Goal: Transaction & Acquisition: Purchase product/service

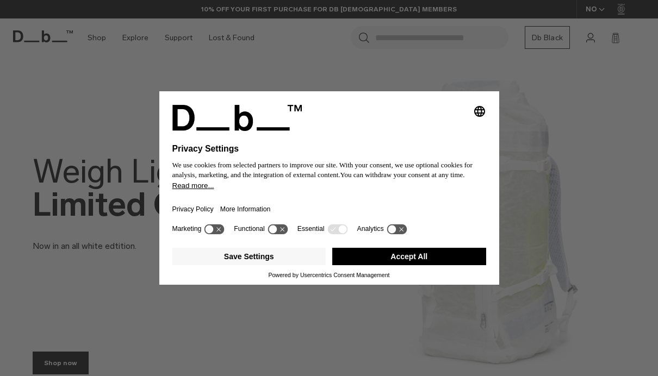
click at [40, 42] on div "Selecting an option will immediately change the language Privacy Settings We us…" at bounding box center [329, 188] width 658 height 376
click at [448, 257] on button "Accept All" at bounding box center [409, 256] width 154 height 17
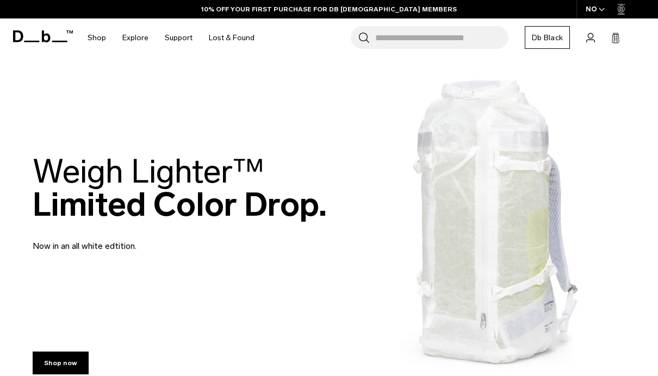
click at [25, 18] on div "10% OFF YOUR FIRST PURCHASE FOR DB [DEMOGRAPHIC_DATA] MEMBERS" at bounding box center [329, 9] width 658 height 18
click at [36, 32] on icon at bounding box center [43, 36] width 60 height 12
click at [36, 36] on icon at bounding box center [43, 36] width 60 height 12
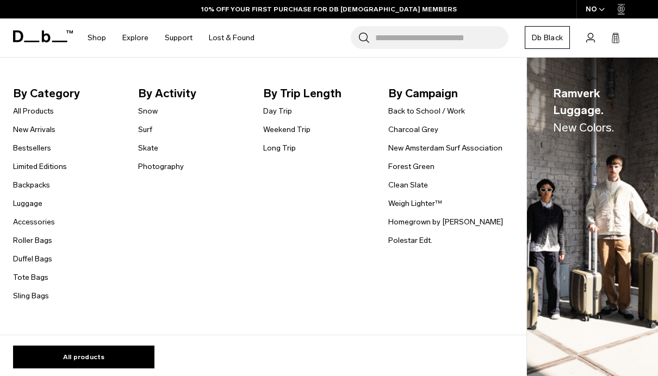
click at [27, 95] on span "By Category" at bounding box center [73, 93] width 120 height 17
click at [285, 133] on link "Weekend Trip" at bounding box center [286, 129] width 47 height 11
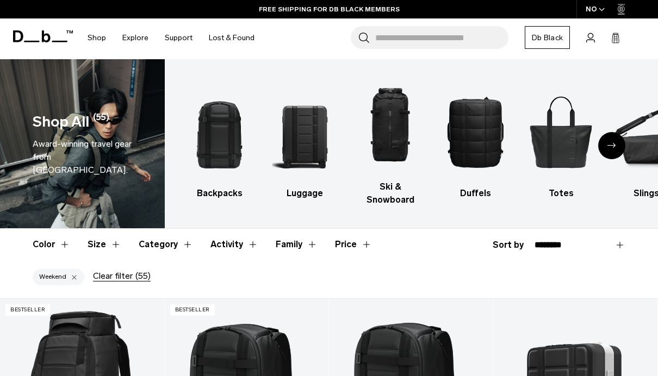
click at [228, 199] on h3 "Backpacks" at bounding box center [219, 193] width 66 height 13
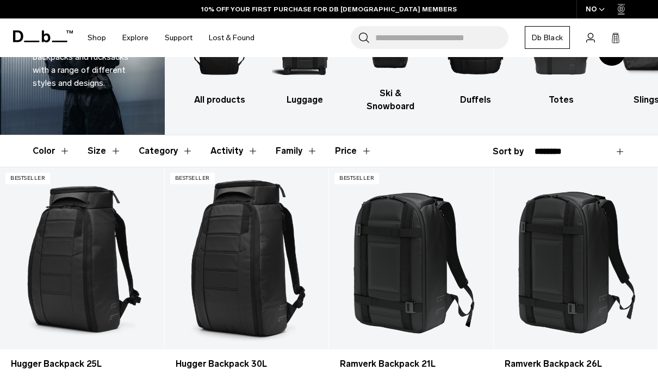
click at [45, 150] on button "Color" at bounding box center [52, 151] width 38 height 32
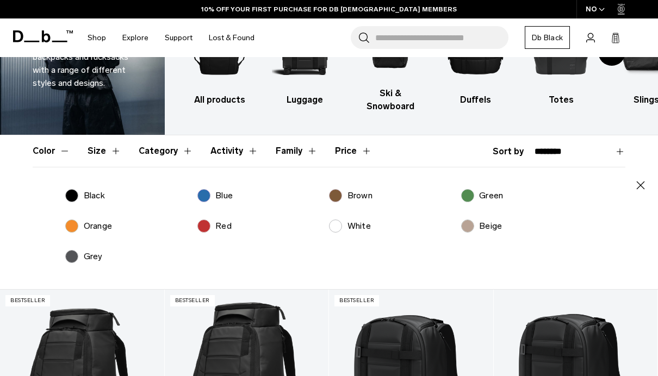
click at [78, 191] on label "Black" at bounding box center [85, 195] width 40 height 13
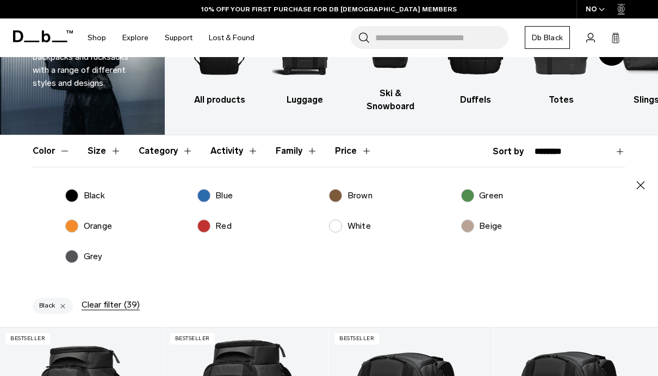
click at [640, 184] on icon "button" at bounding box center [640, 185] width 13 height 13
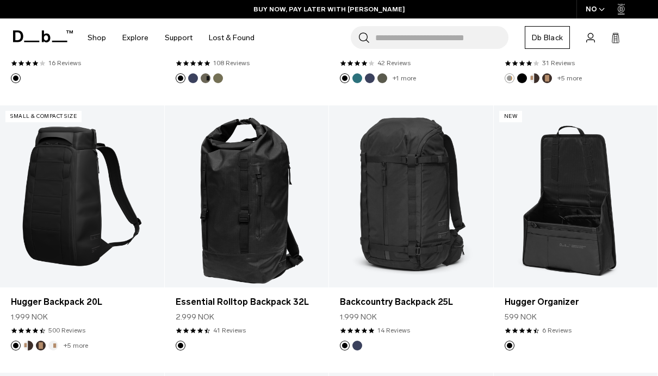
scroll to position [1000, 0]
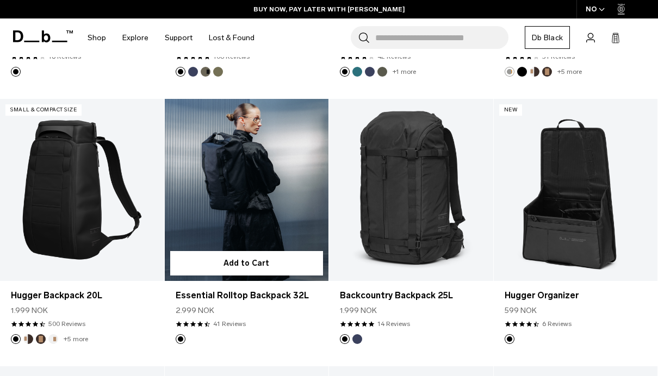
click at [203, 186] on link "Essential Rolltop Backpack 32L" at bounding box center [247, 190] width 164 height 182
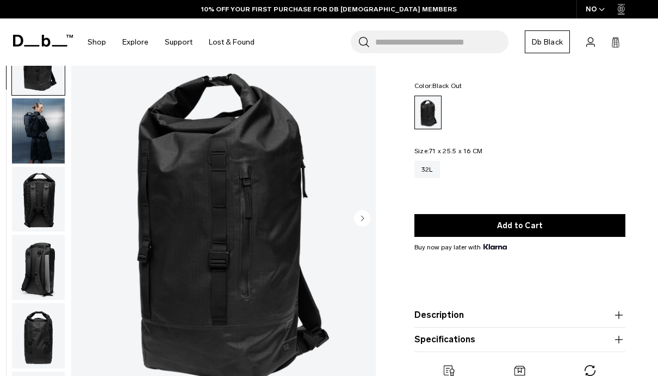
scroll to position [39, 0]
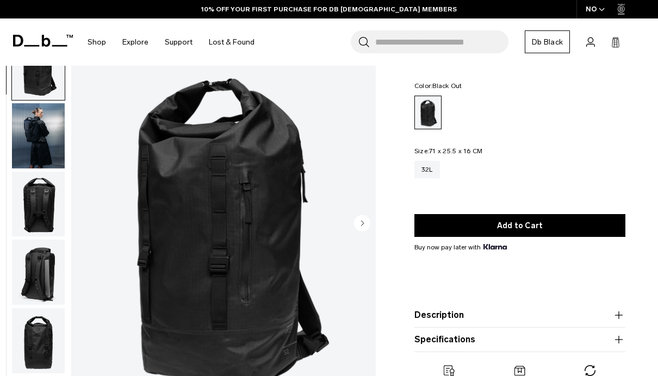
click at [33, 160] on img "button" at bounding box center [38, 135] width 53 height 65
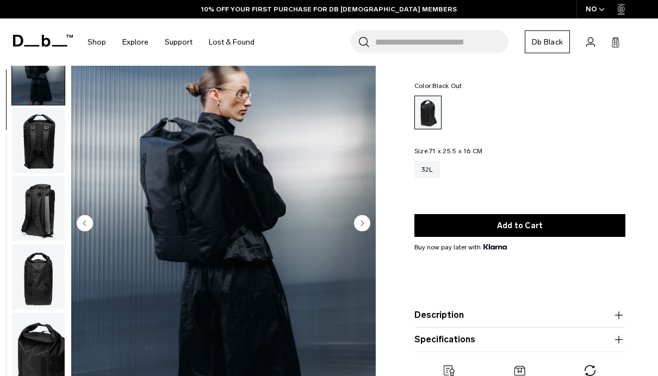
scroll to position [69, 0]
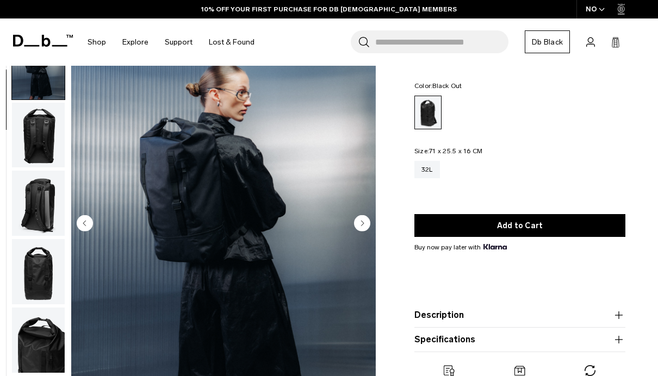
click at [359, 229] on circle "Next slide" at bounding box center [362, 223] width 16 height 16
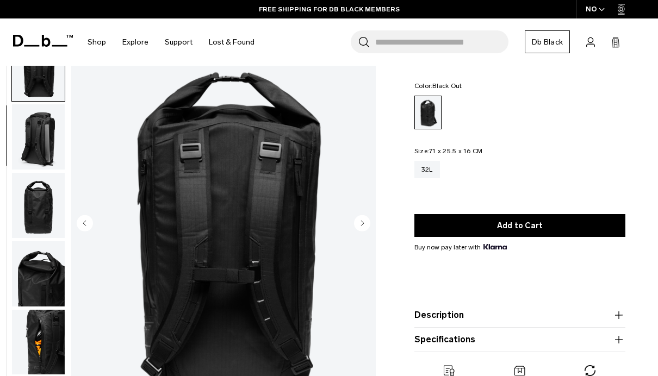
scroll to position [138, 0]
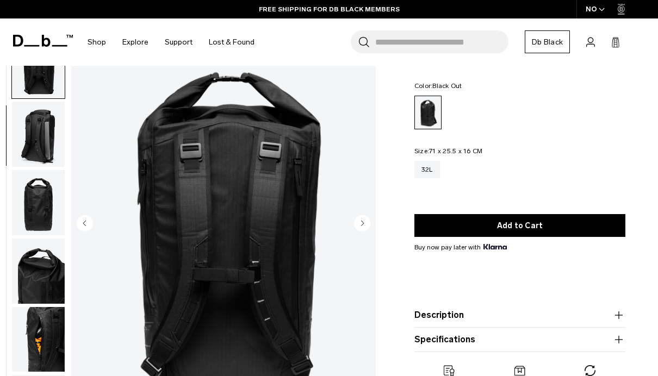
click at [361, 227] on circle "Next slide" at bounding box center [362, 223] width 16 height 16
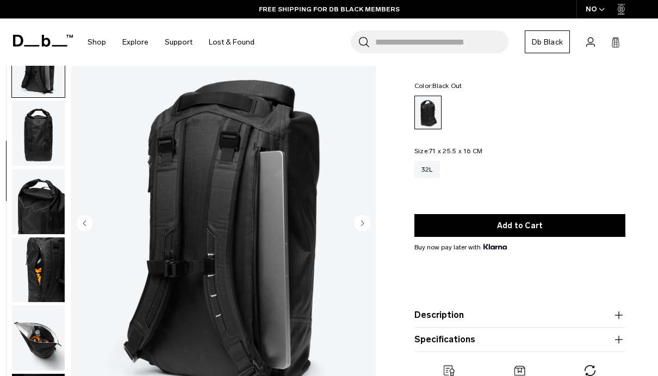
click at [362, 228] on circle "Next slide" at bounding box center [362, 223] width 16 height 16
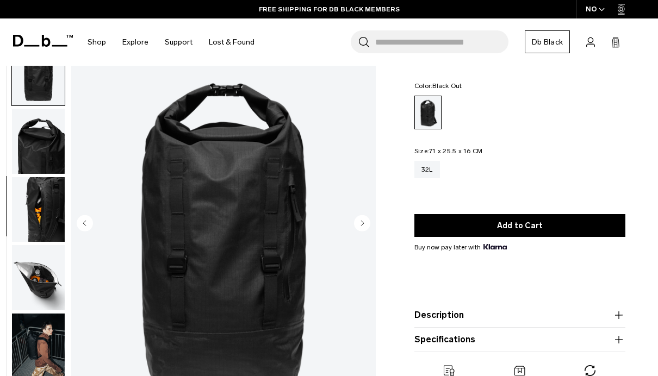
scroll to position [277, 0]
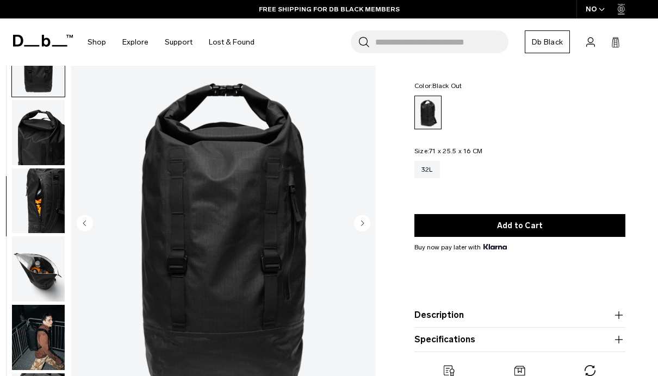
click at [361, 230] on circle "Next slide" at bounding box center [362, 223] width 16 height 16
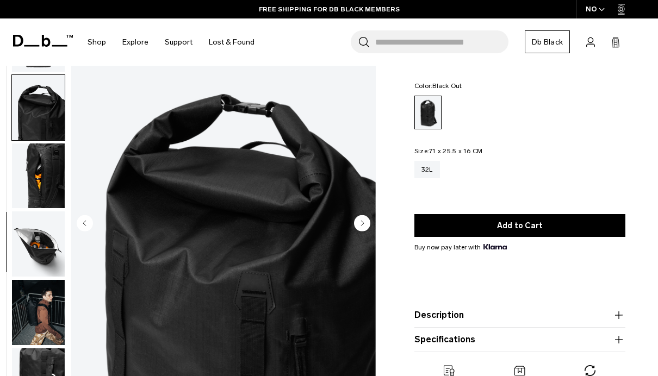
scroll to position [309, 0]
click at [361, 231] on circle "Next slide" at bounding box center [362, 223] width 16 height 16
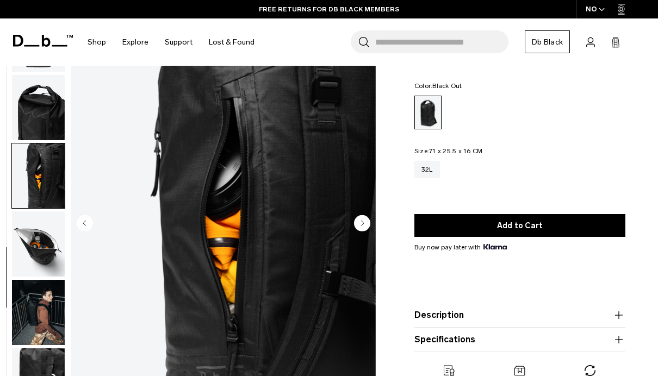
click at [359, 232] on button "Next slide" at bounding box center [362, 224] width 16 height 18
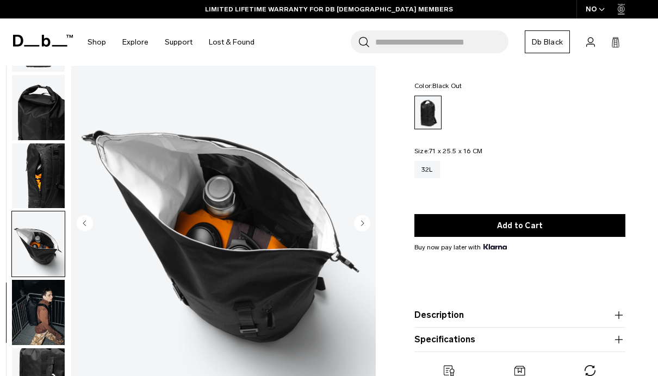
click at [354, 233] on button "Next slide" at bounding box center [362, 224] width 16 height 18
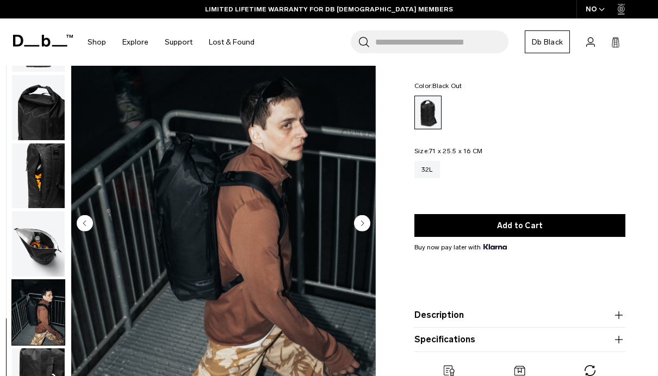
click at [354, 229] on icon "Next slide" at bounding box center [362, 223] width 16 height 16
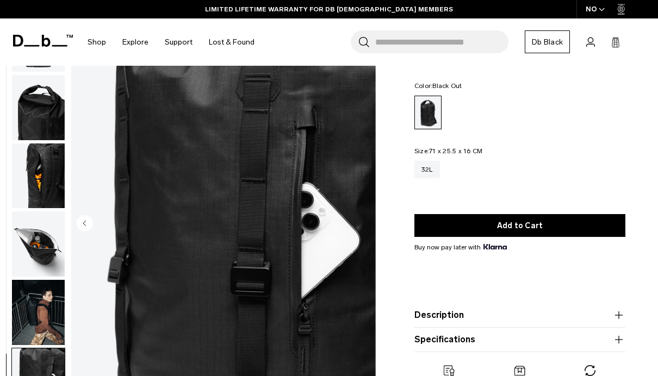
click at [355, 228] on img "10 / 10" at bounding box center [223, 224] width 304 height 380
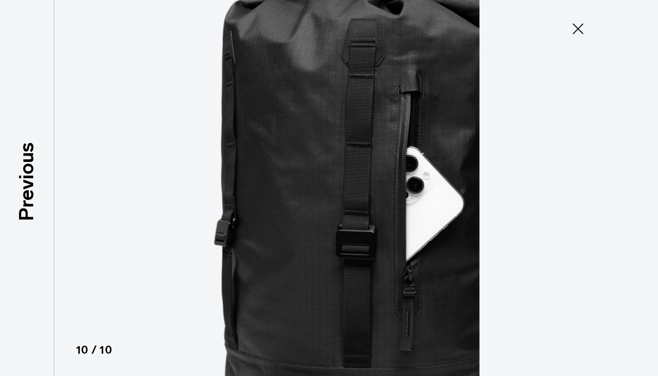
click at [579, 32] on icon at bounding box center [577, 28] width 17 height 17
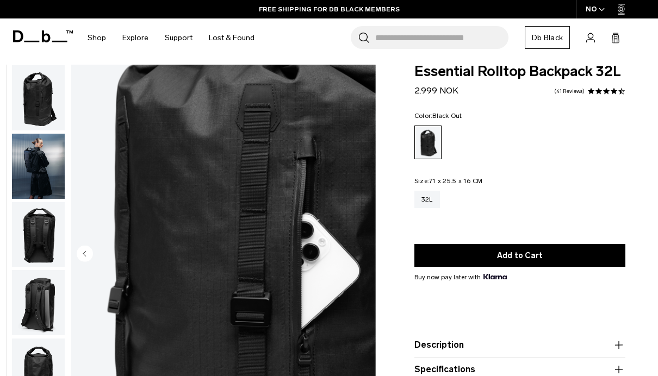
scroll to position [0, 0]
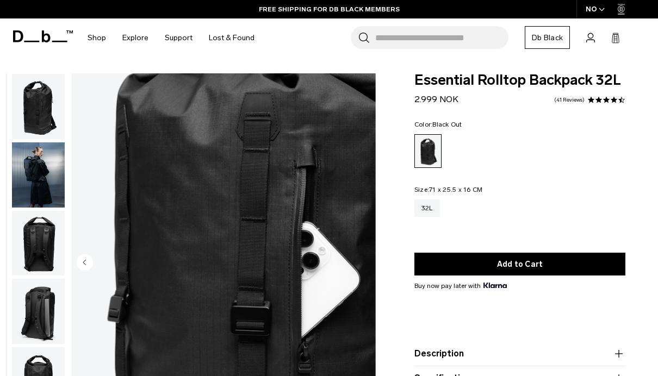
click at [30, 161] on img "button" at bounding box center [38, 174] width 53 height 65
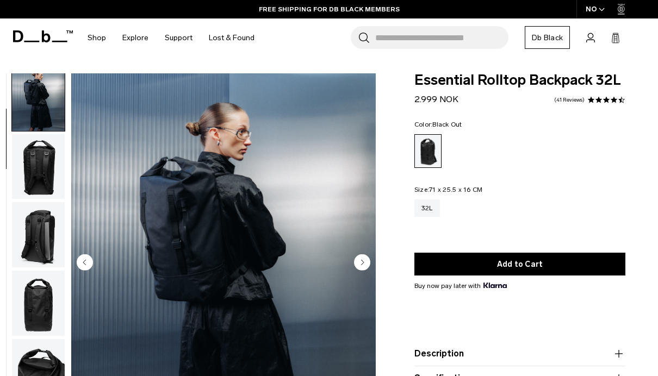
scroll to position [69, 0]
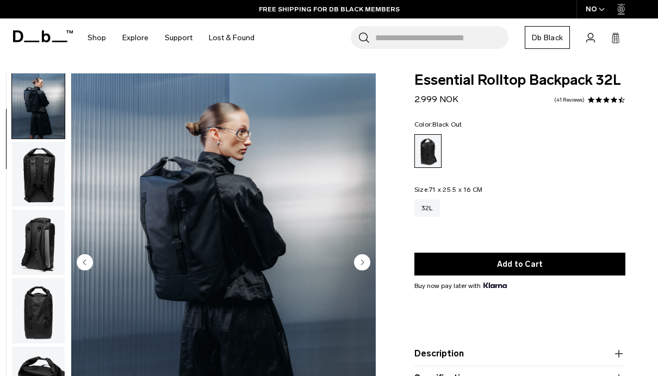
click at [28, 155] on img "button" at bounding box center [38, 174] width 53 height 65
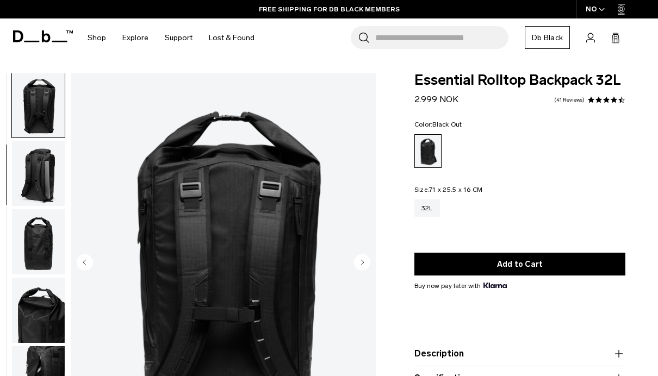
click at [32, 172] on img "button" at bounding box center [38, 173] width 53 height 65
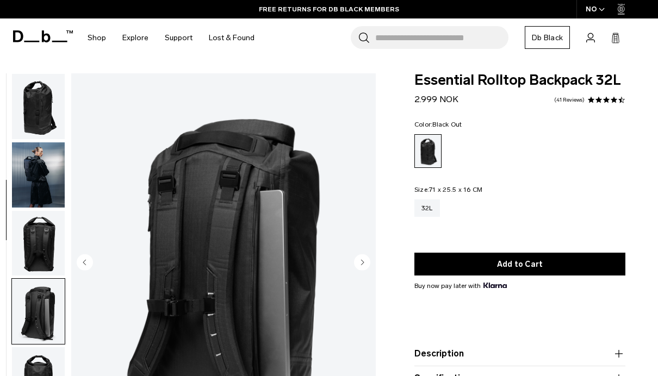
scroll to position [0, 0]
click at [32, 121] on img "button" at bounding box center [38, 106] width 53 height 65
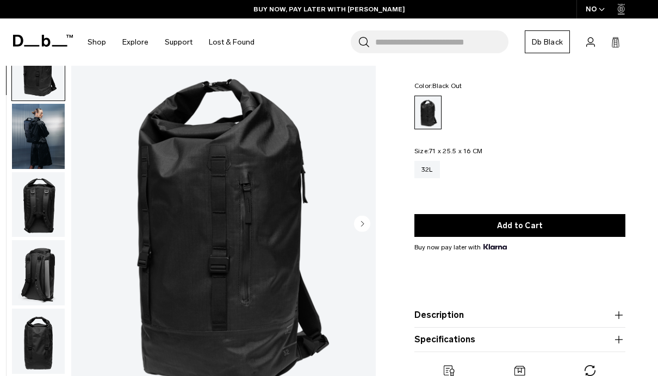
scroll to position [43, 0]
